Goal: Find specific page/section: Find specific page/section

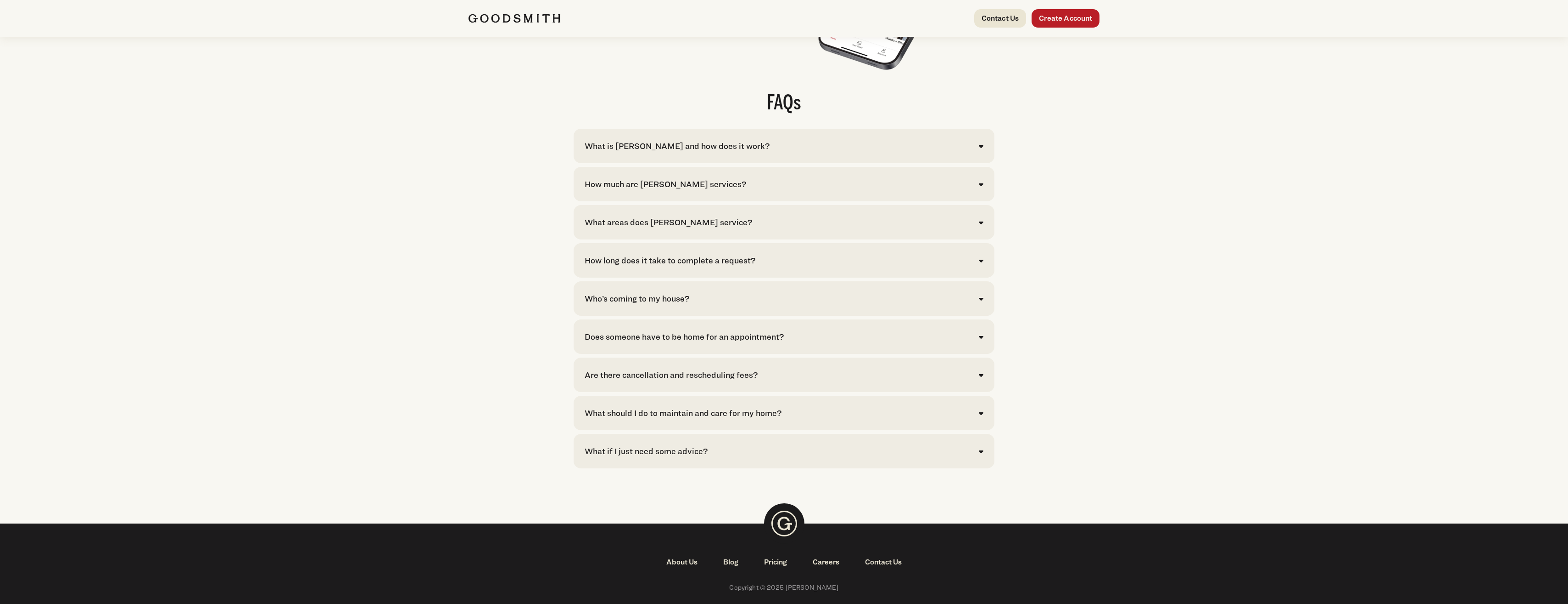
scroll to position [1838, 0]
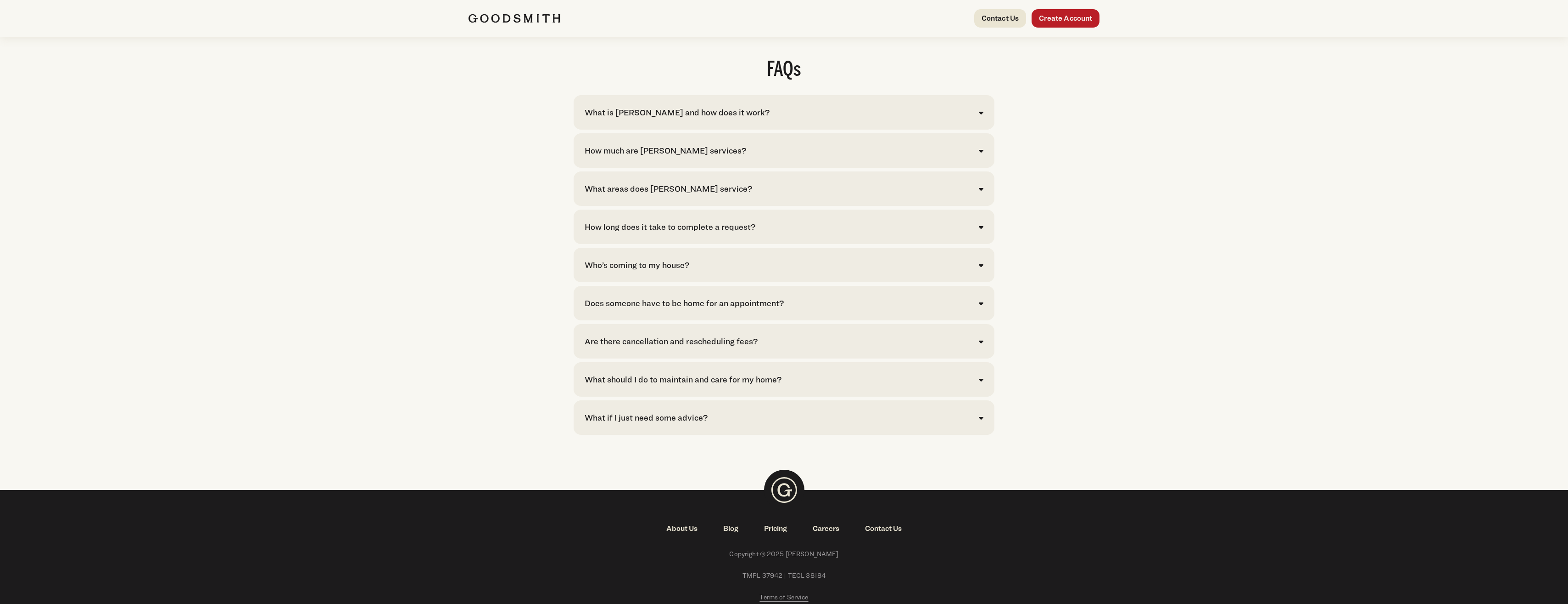
click at [981, 116] on icon at bounding box center [981, 112] width 5 height 7
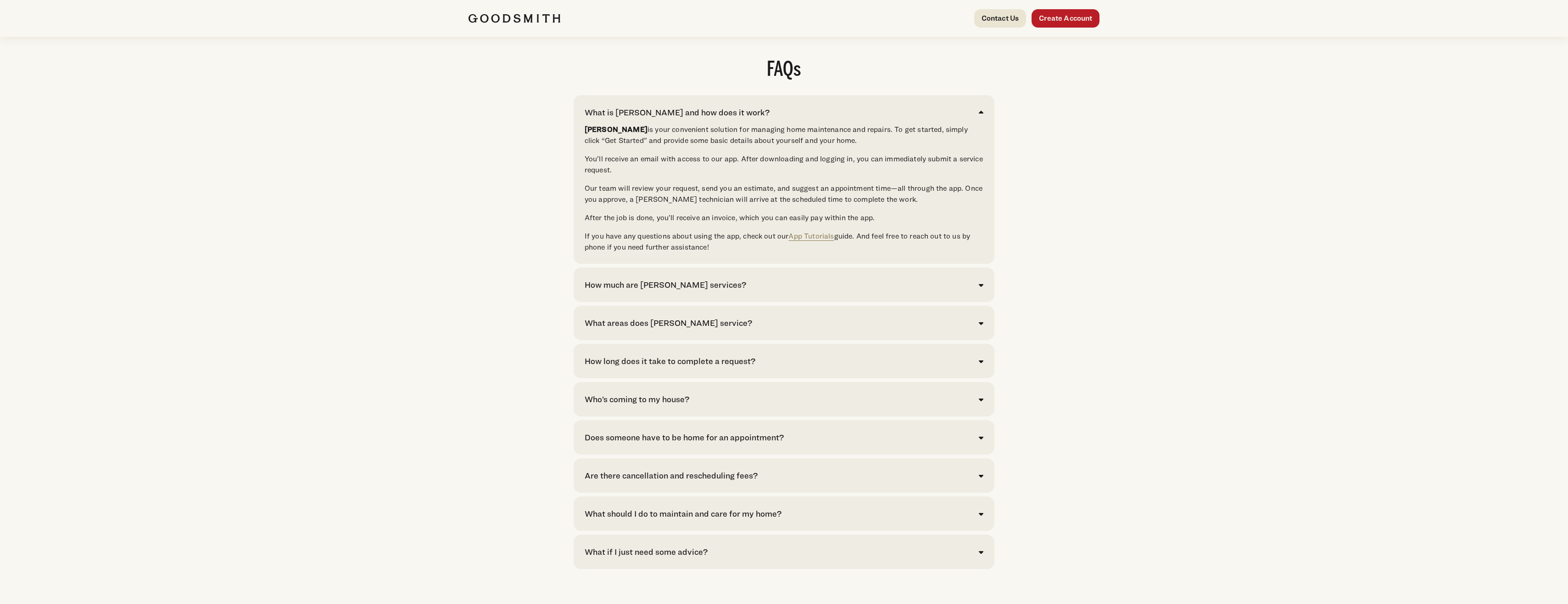
click at [981, 288] on icon at bounding box center [981, 284] width 5 height 7
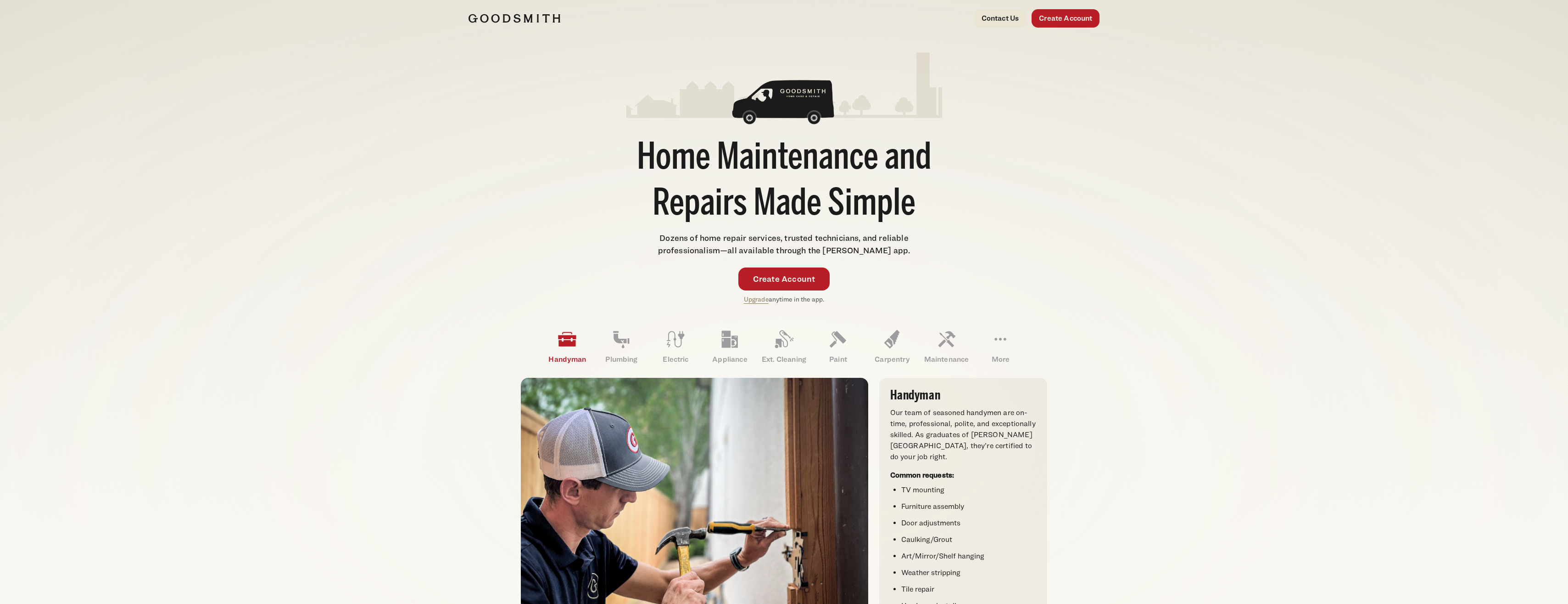
scroll to position [0, 0]
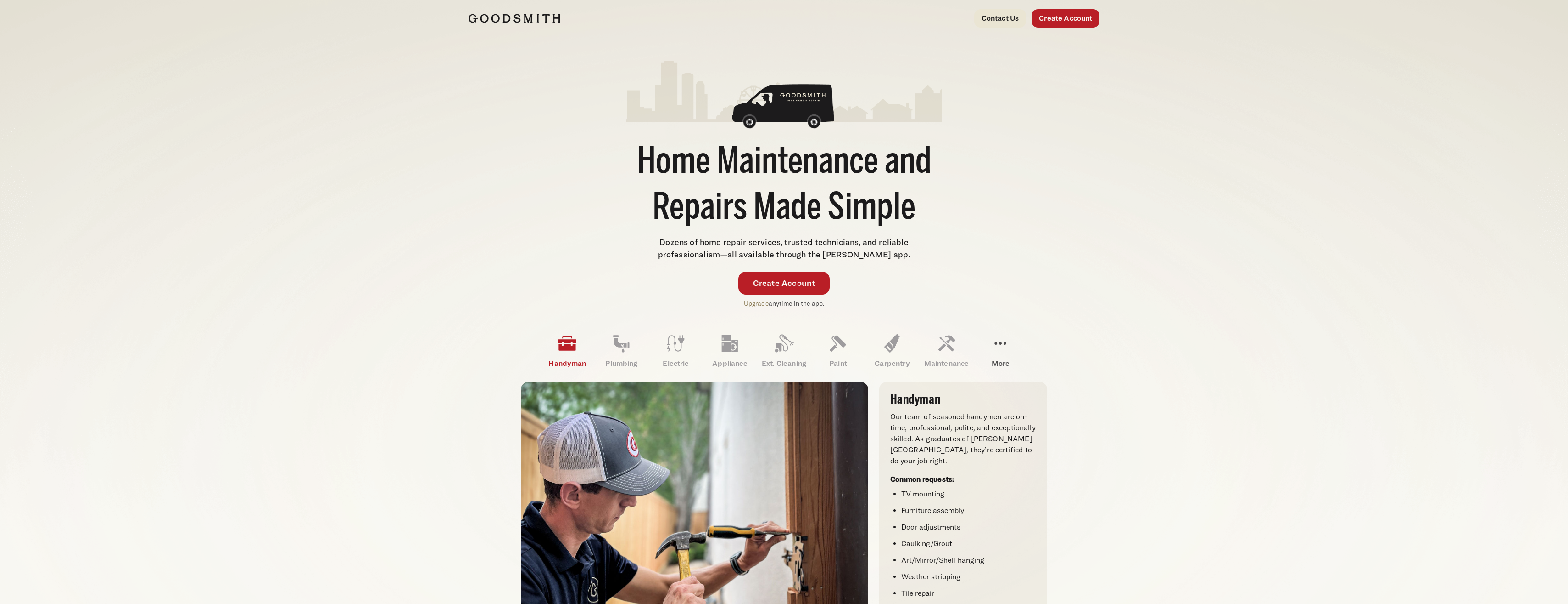
click at [1001, 344] on icon at bounding box center [1001, 342] width 12 height 3
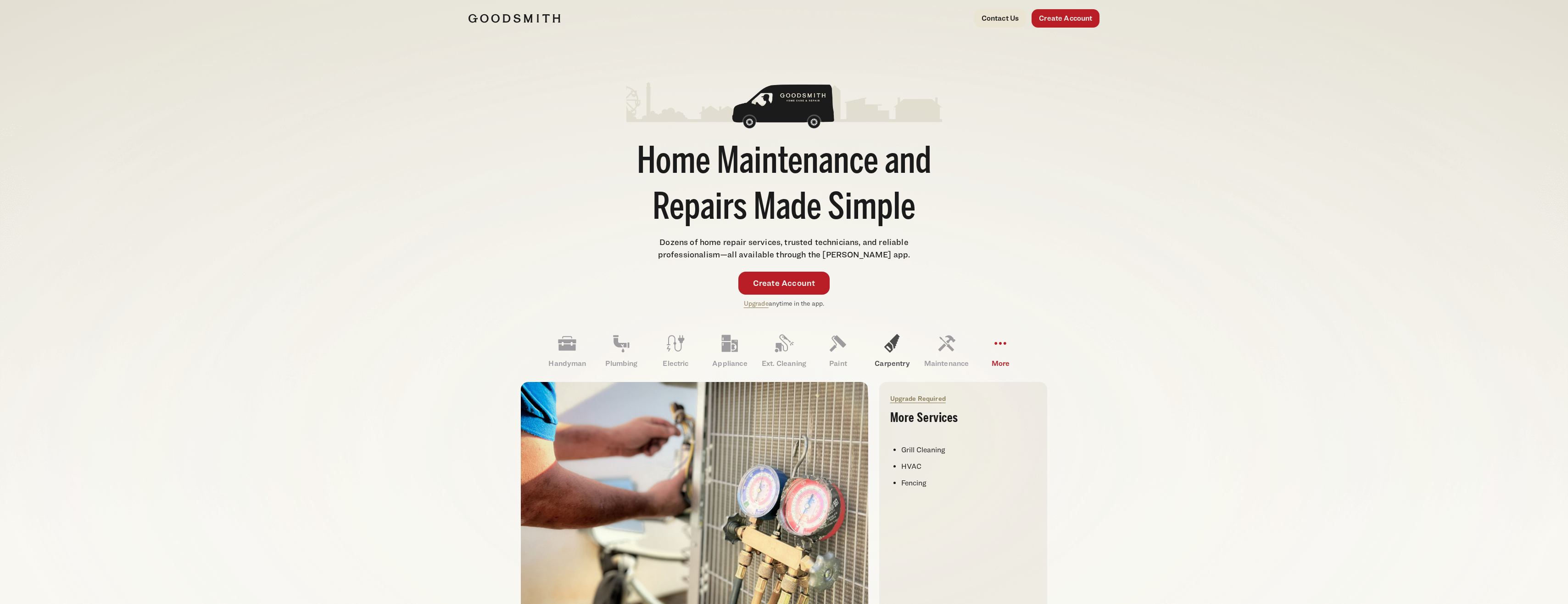
click at [889, 346] on icon at bounding box center [892, 343] width 22 height 22
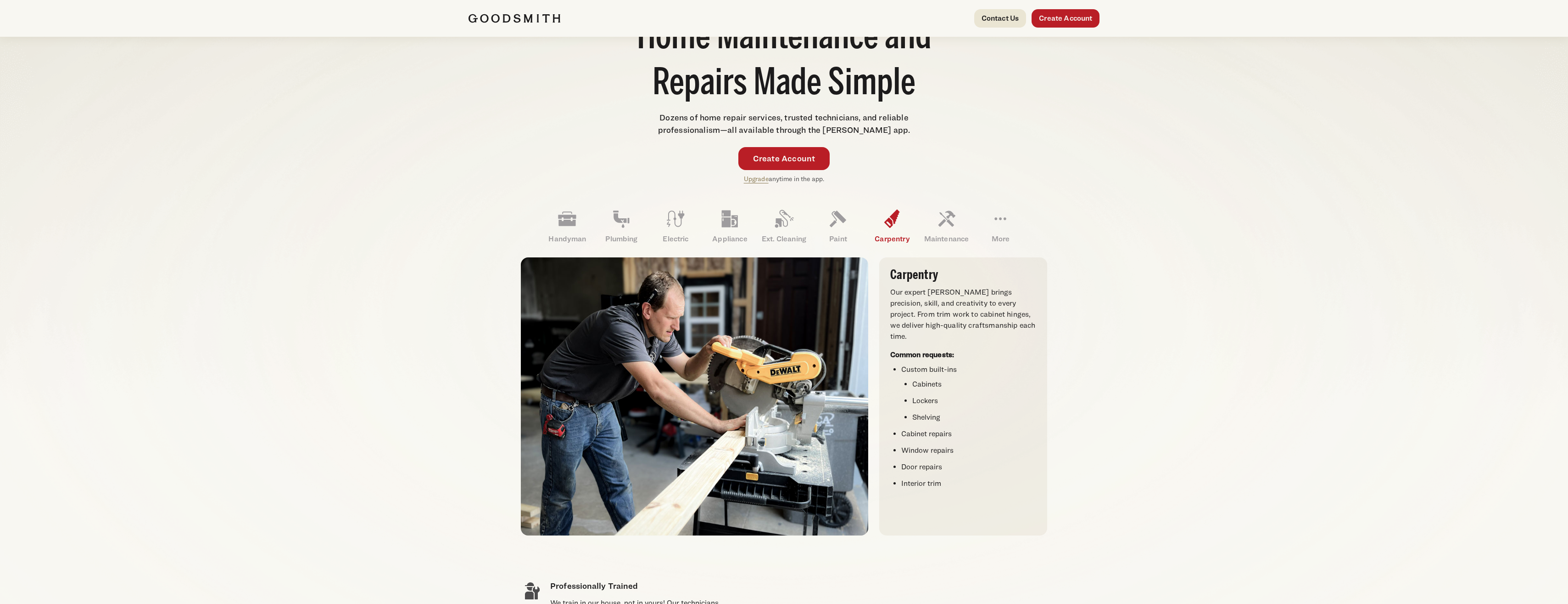
scroll to position [138, 0]
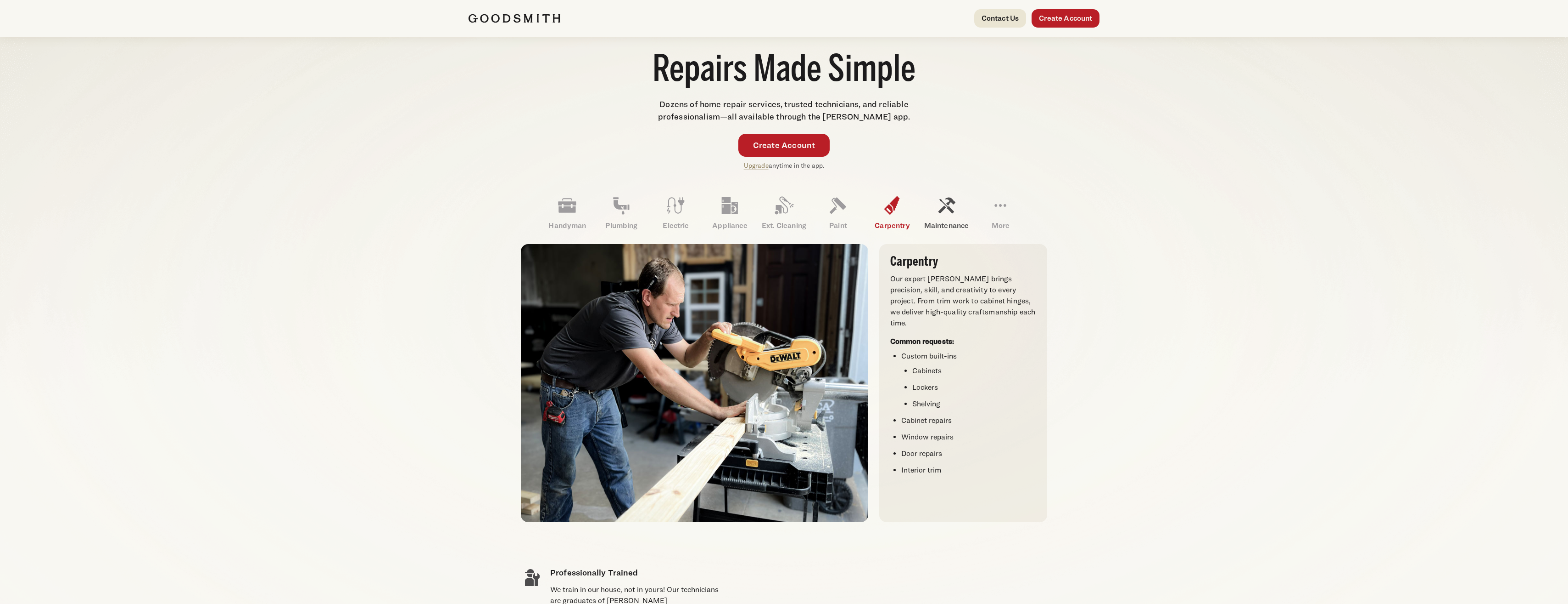
click at [939, 212] on icon at bounding box center [947, 206] width 22 height 22
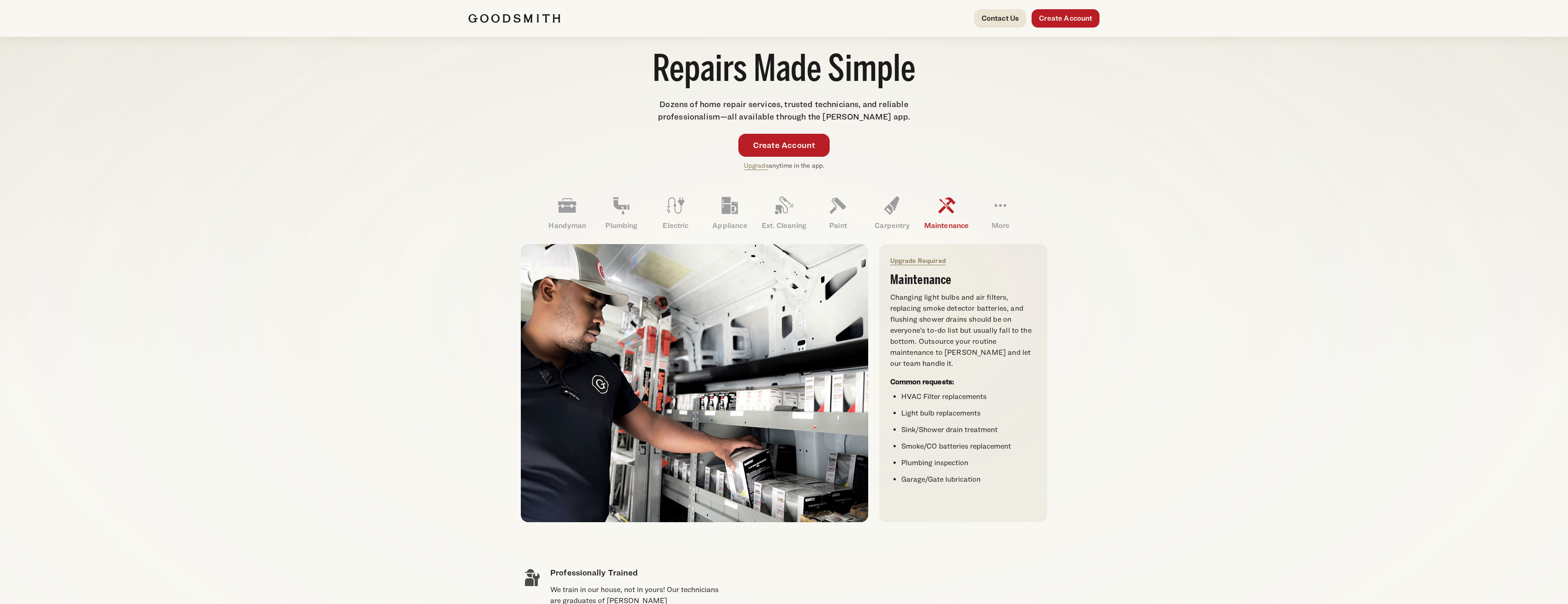
scroll to position [0, 0]
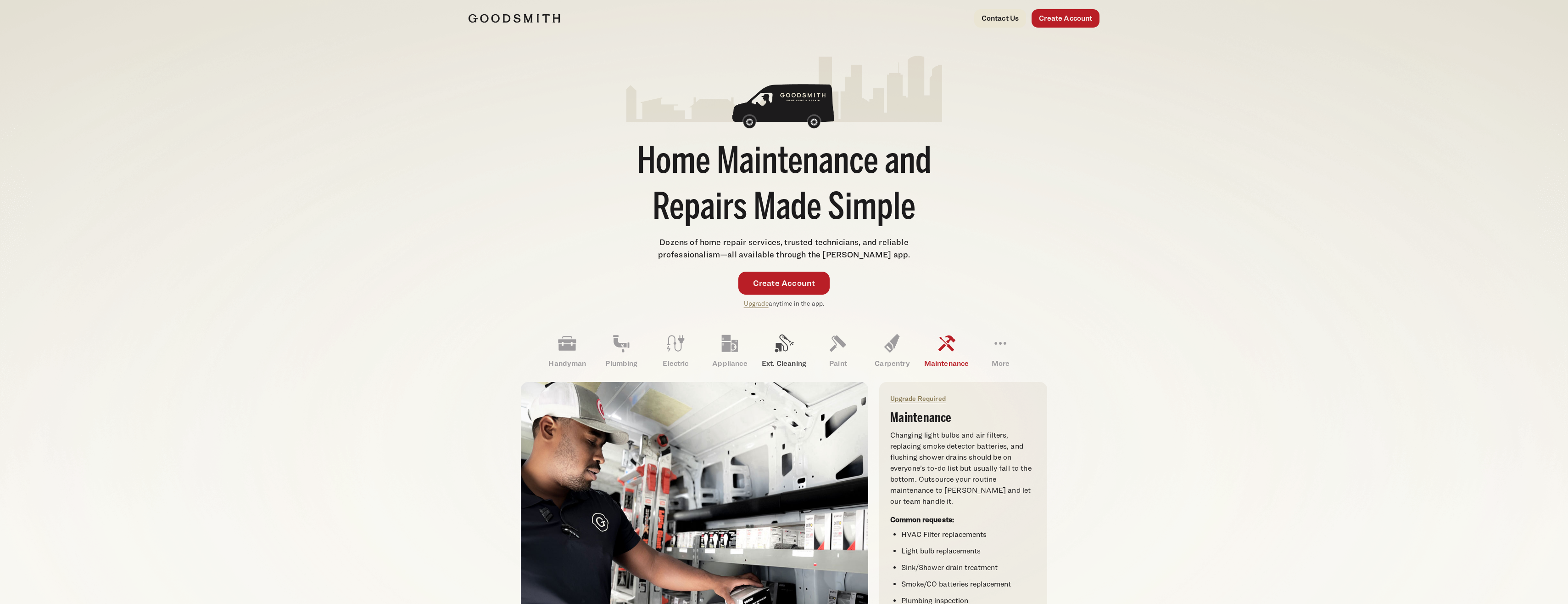
click at [781, 347] on icon at bounding box center [784, 343] width 19 height 18
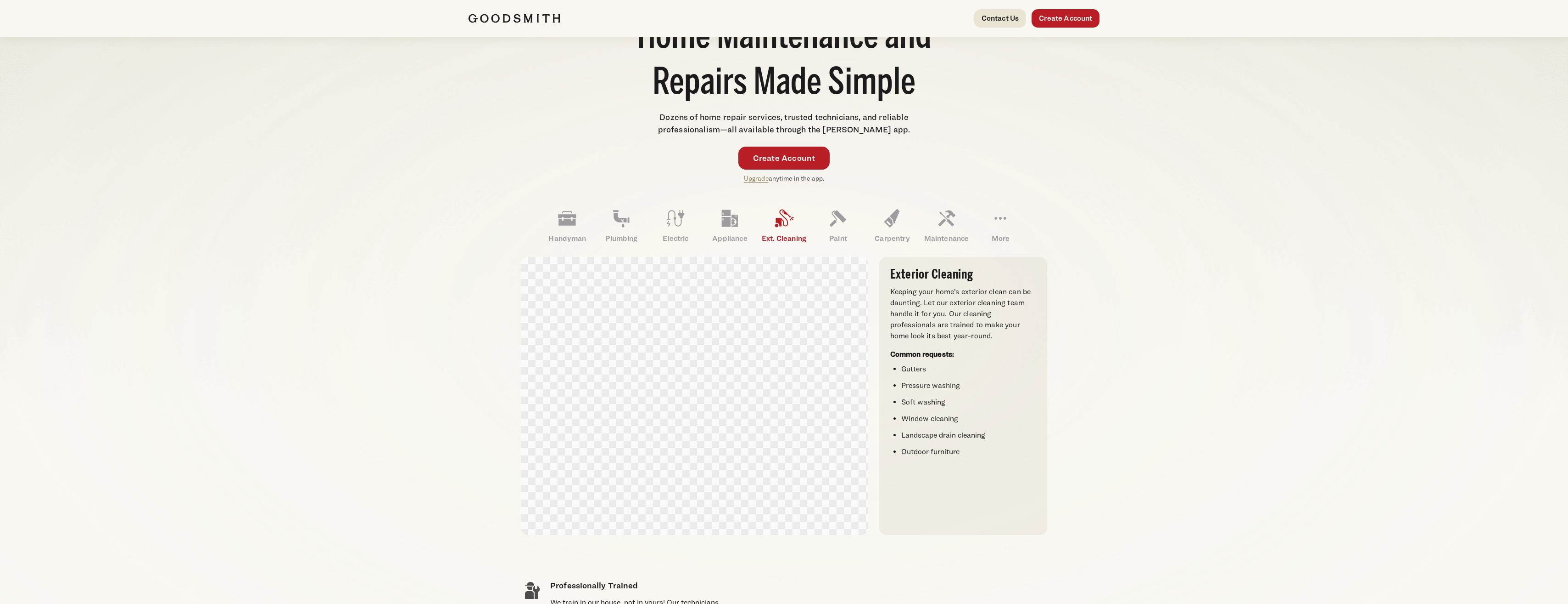
scroll to position [138, 0]
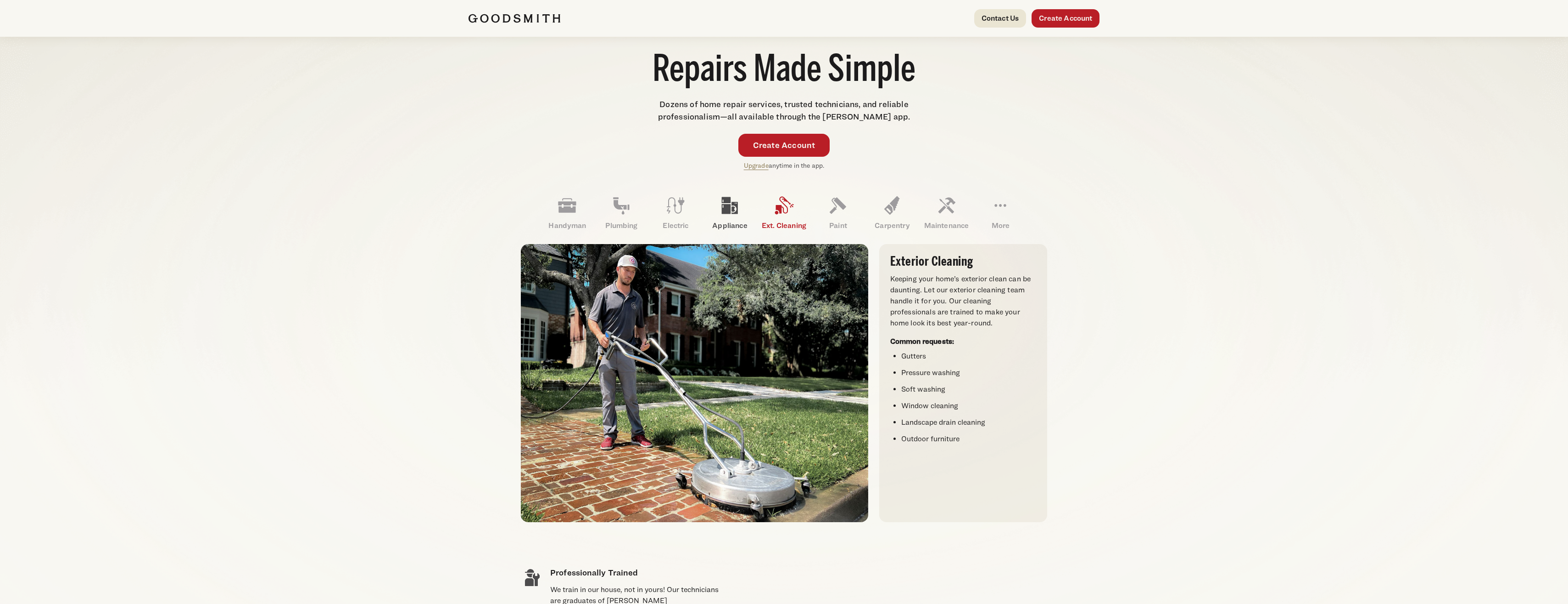
click at [726, 215] on icon at bounding box center [729, 206] width 22 height 22
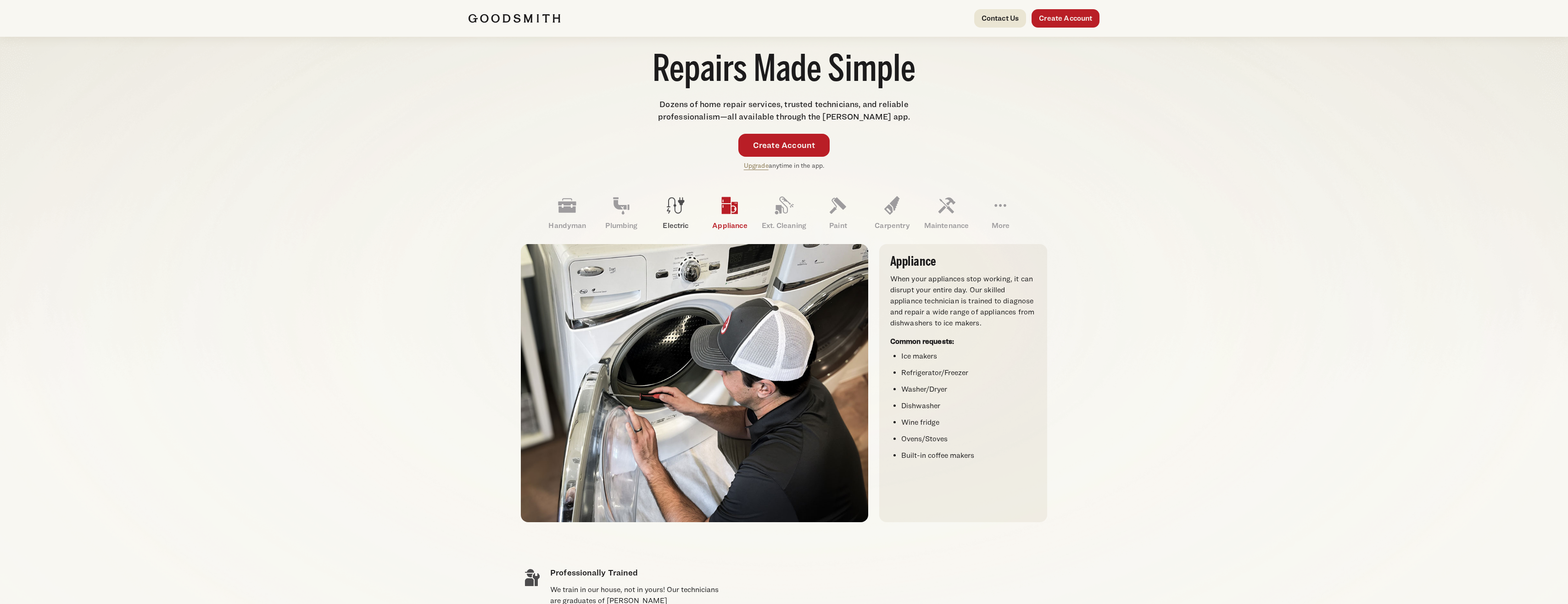
click at [665, 213] on icon at bounding box center [675, 206] width 22 height 22
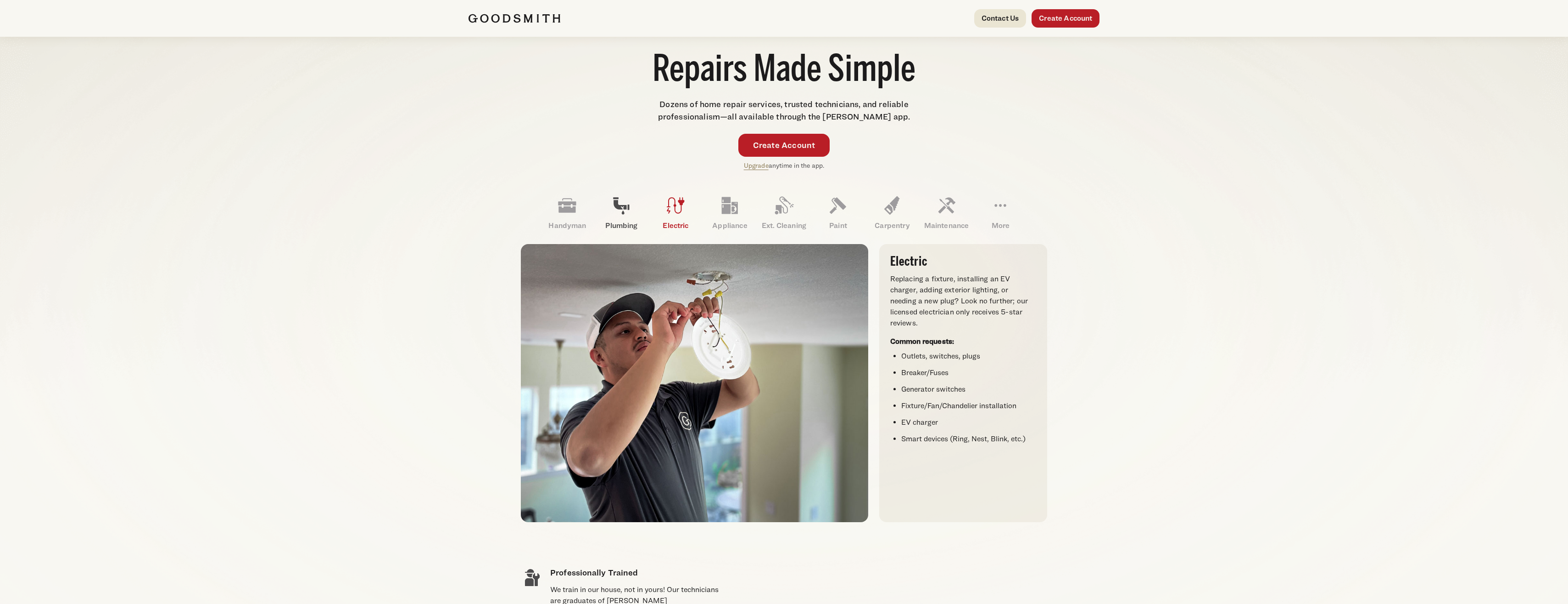
click at [617, 208] on icon at bounding box center [621, 206] width 16 height 17
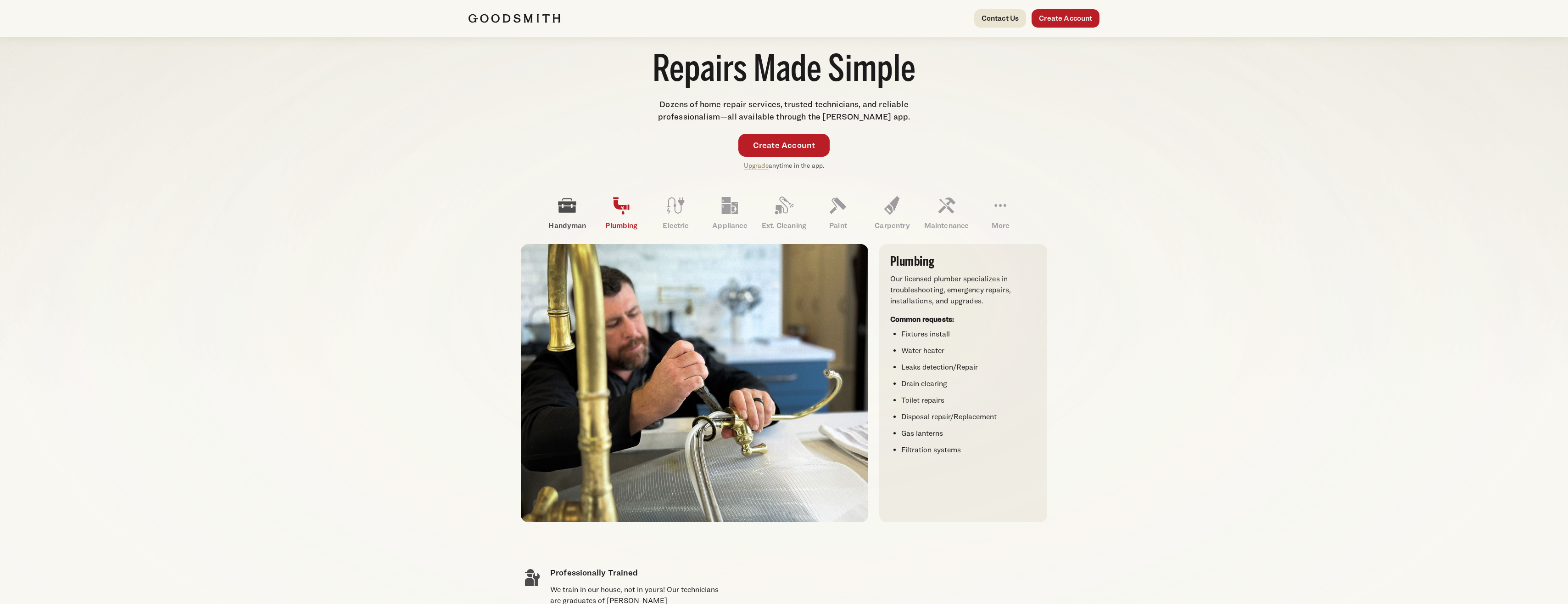
click at [570, 209] on icon at bounding box center [567, 206] width 18 height 14
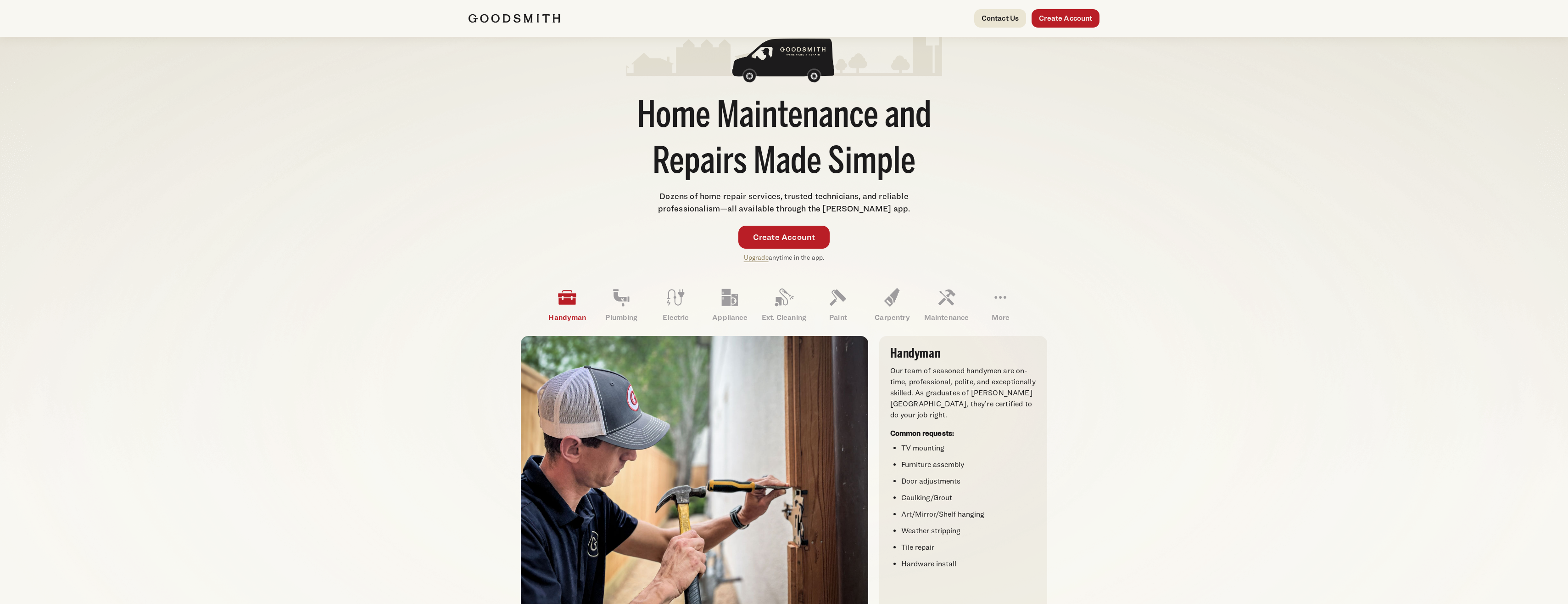
scroll to position [0, 0]
